Goal: Task Accomplishment & Management: Complete application form

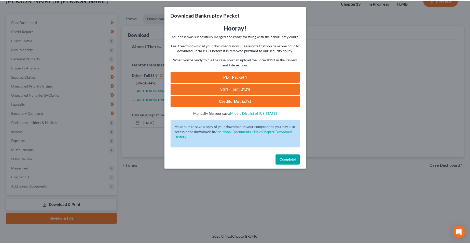
scroll to position [36, 0]
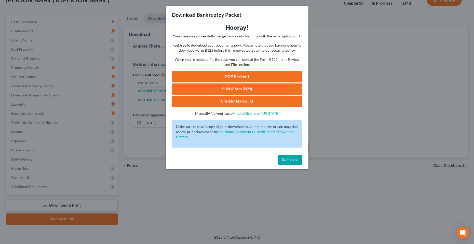
click at [278, 158] on button "Complete!" at bounding box center [290, 160] width 24 height 10
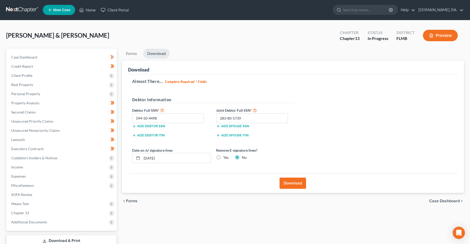
scroll to position [0, 0]
click at [86, 9] on link "Home" at bounding box center [88, 10] width 22 height 9
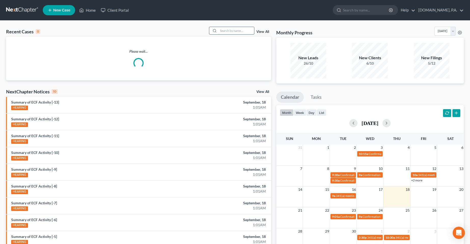
click at [244, 30] on input "search" at bounding box center [237, 30] width 36 height 7
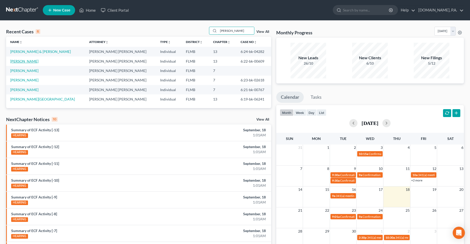
type input "[PERSON_NAME]"
click at [26, 59] on link "[PERSON_NAME]" at bounding box center [24, 61] width 28 height 4
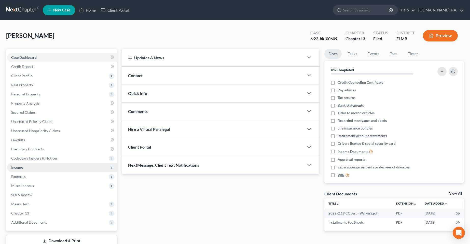
click at [22, 168] on span "Income" at bounding box center [17, 167] width 12 height 4
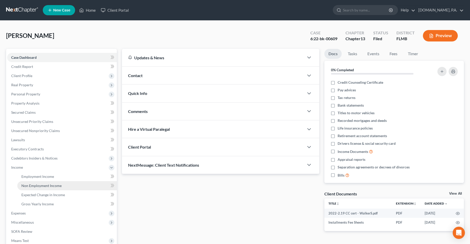
click at [53, 184] on span "Non Employment Income" at bounding box center [41, 186] width 40 height 4
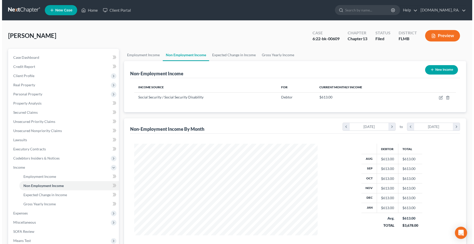
scroll to position [92, 194]
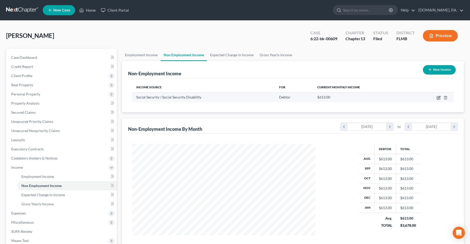
click at [440, 97] on icon "button" at bounding box center [439, 98] width 4 height 4
select select "4"
select select "0"
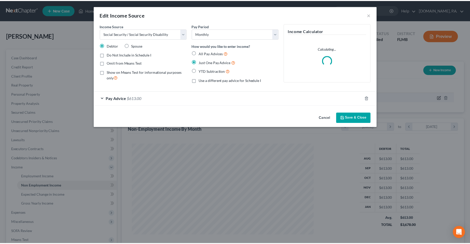
scroll to position [92, 195]
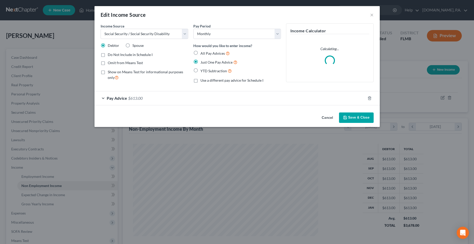
click at [123, 101] on div "Pay Advice $613.00" at bounding box center [230, 98] width 271 height 14
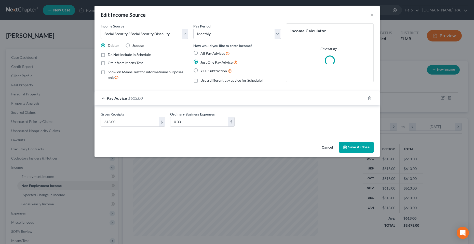
click at [119, 141] on div "Cancel Save & Close" at bounding box center [237, 148] width 285 height 17
click at [372, 15] on button "×" at bounding box center [372, 15] width 4 height 6
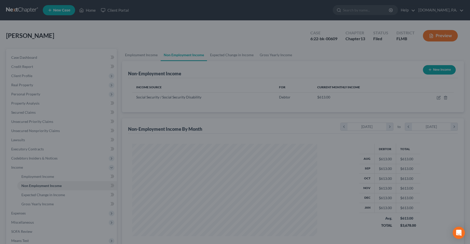
scroll to position [254626, 254524]
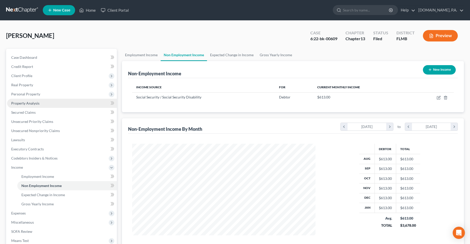
click at [32, 101] on span "Property Analysis" at bounding box center [25, 103] width 28 height 4
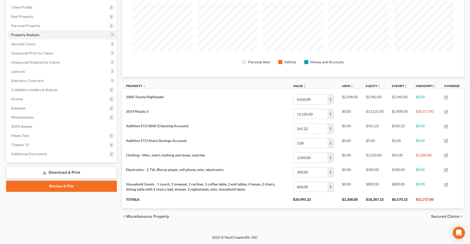
click at [92, 208] on div "Case Dashboard Payments Invoices Payments Payments Credit Report Client Profile" at bounding box center [62, 102] width 116 height 245
drag, startPoint x: 24, startPoint y: 26, endPoint x: 45, endPoint y: 95, distance: 72.4
click at [24, 26] on span "Personal Property" at bounding box center [25, 25] width 29 height 4
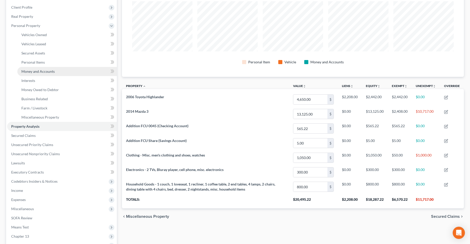
click at [35, 69] on span "Money and Accounts" at bounding box center [37, 71] width 33 height 4
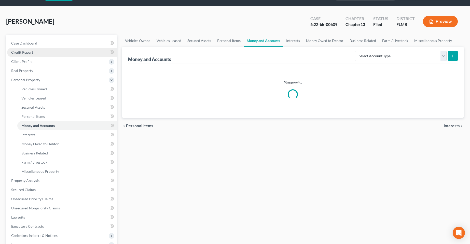
scroll to position [1, 0]
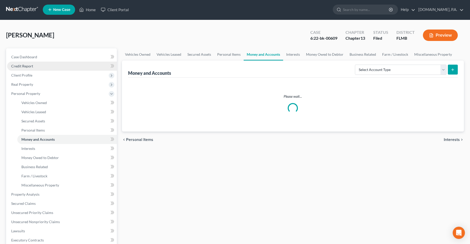
click at [33, 63] on link "Credit Report" at bounding box center [62, 66] width 110 height 9
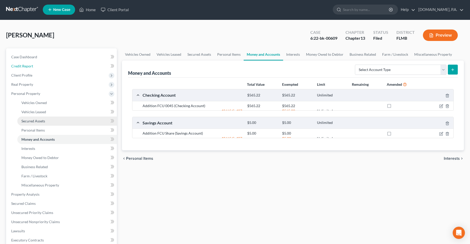
scroll to position [0, 0]
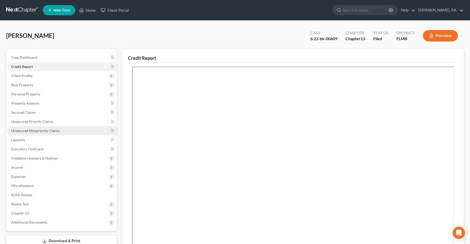
click at [36, 130] on span "Unsecured Nonpriority Claims" at bounding box center [35, 131] width 49 height 4
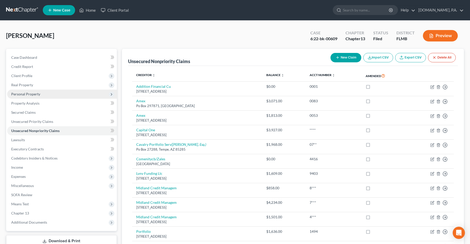
click at [26, 92] on span "Personal Property" at bounding box center [25, 94] width 29 height 4
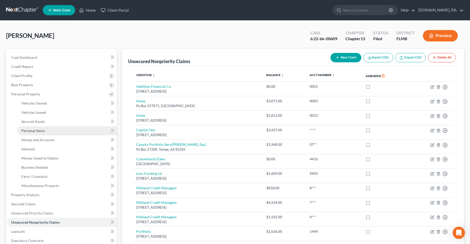
click at [35, 129] on span "Personal Items" at bounding box center [32, 131] width 23 height 4
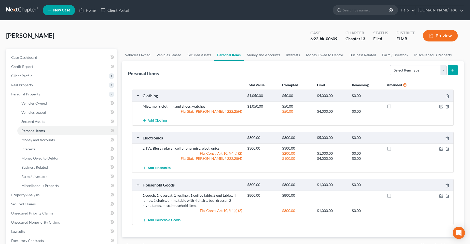
scroll to position [25, 0]
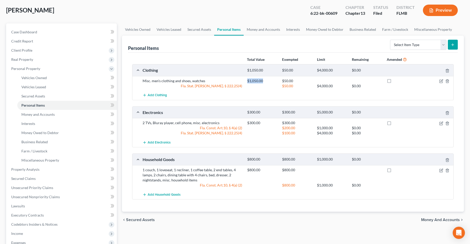
drag, startPoint x: 264, startPoint y: 83, endPoint x: 241, endPoint y: 83, distance: 22.9
click at [241, 83] on div "Misc. men's clothing and shoes, watches $1,050.00 $50.00 Fla. Stat. [PERSON_NAM…" at bounding box center [297, 83] width 314 height 10
click at [172, 51] on div "Personal Items Select Item Type Clothing Collectibles Of Value Electronics Fire…" at bounding box center [293, 44] width 330 height 17
click at [52, 114] on span "Money and Accounts" at bounding box center [37, 114] width 33 height 4
